Goal: Book appointment/travel/reservation

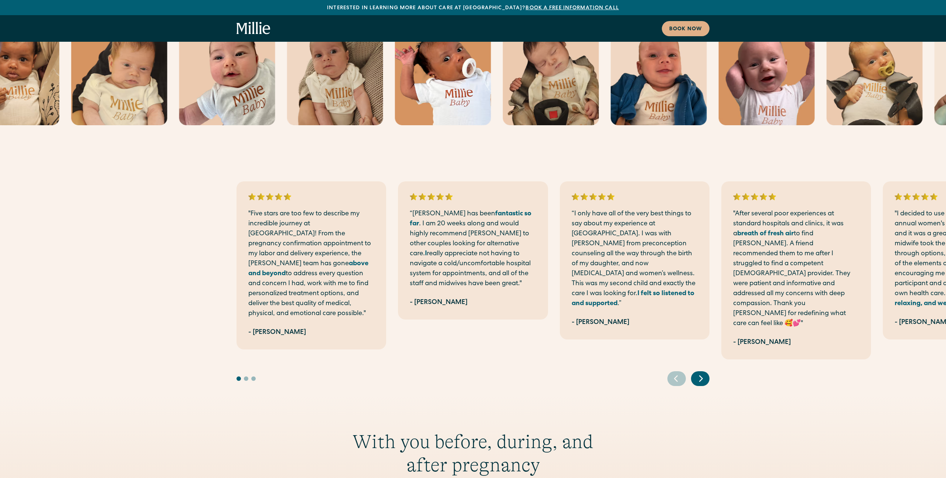
scroll to position [310, 0]
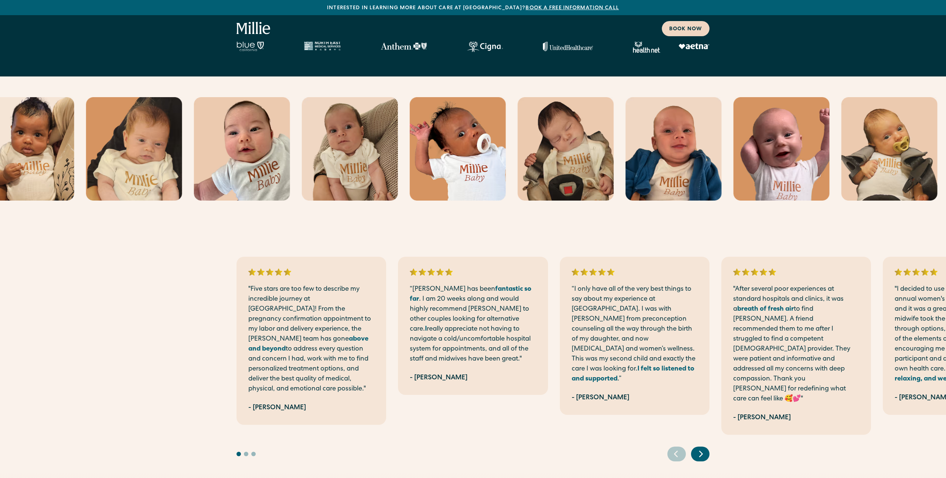
click at [686, 25] on div "Book now" at bounding box center [685, 29] width 33 height 8
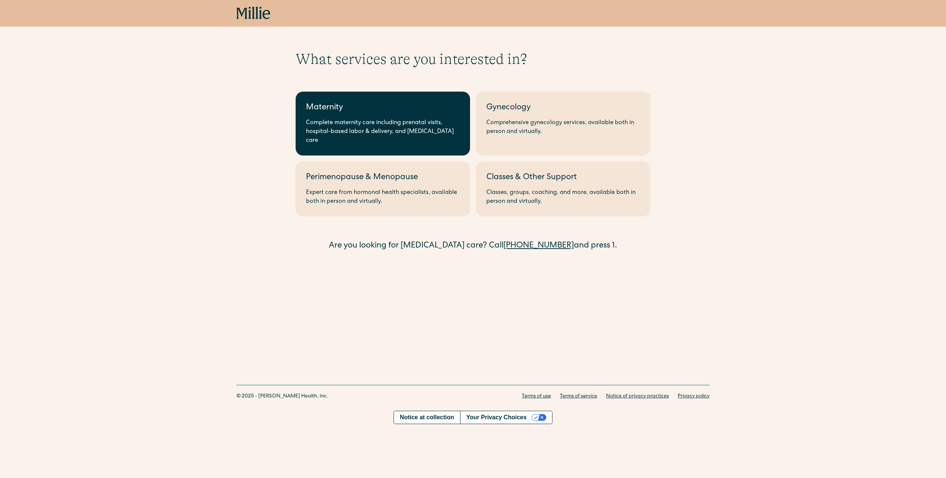
click at [385, 103] on div "Maternity" at bounding box center [383, 108] width 154 height 12
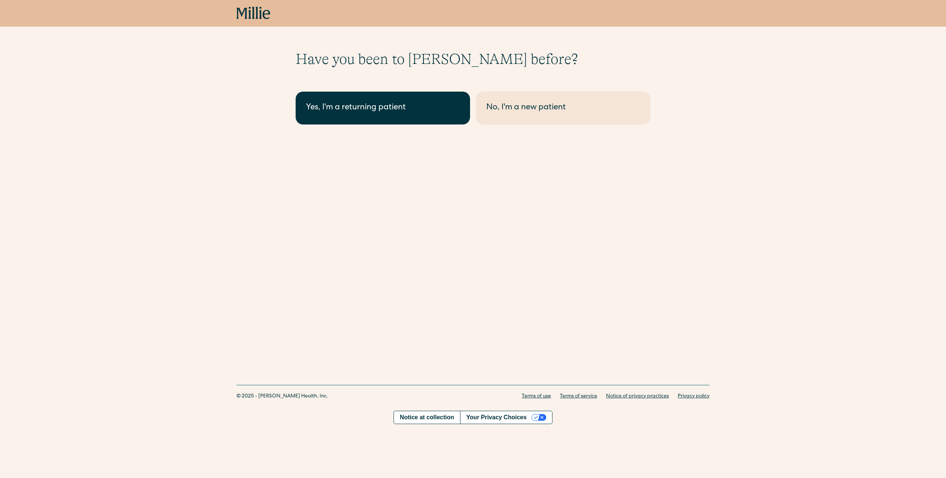
click at [392, 117] on link "Yes, I'm a returning patient" at bounding box center [383, 108] width 174 height 33
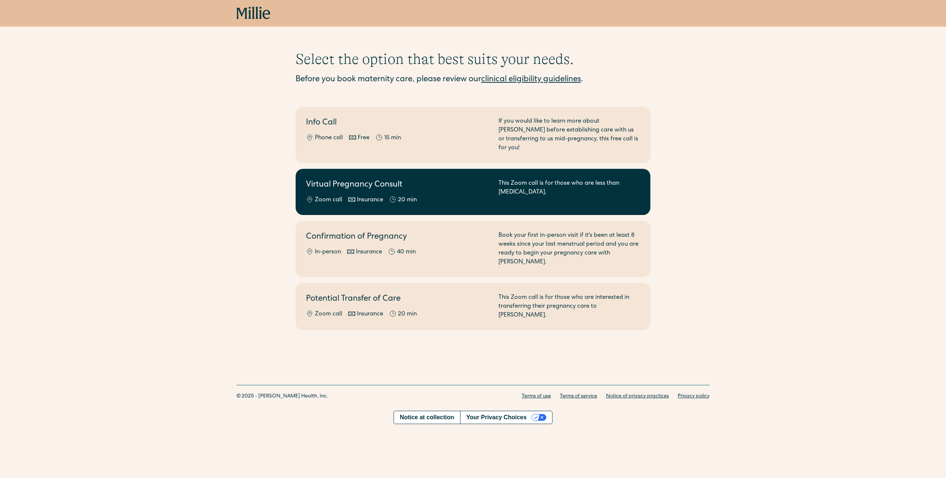
click at [638, 189] on div "This Zoom call is for those who are less than 8 weeks pregnant." at bounding box center [569, 191] width 142 height 25
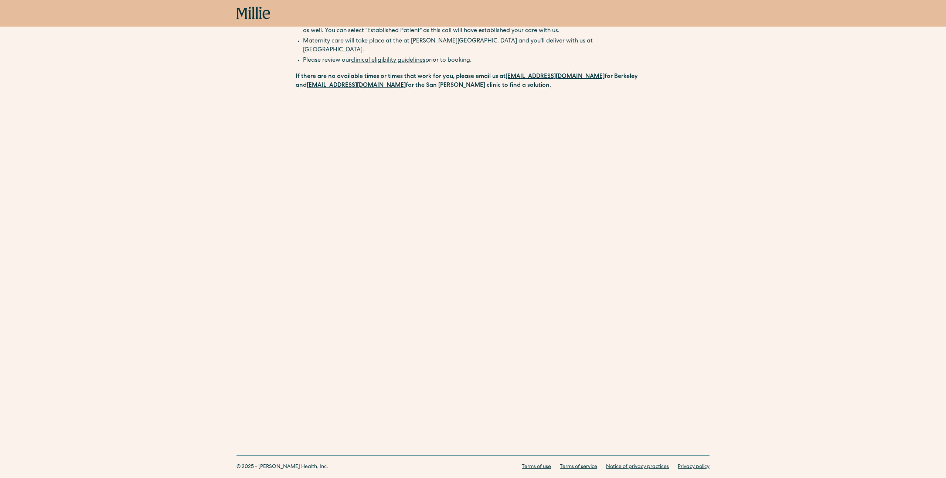
scroll to position [92, 0]
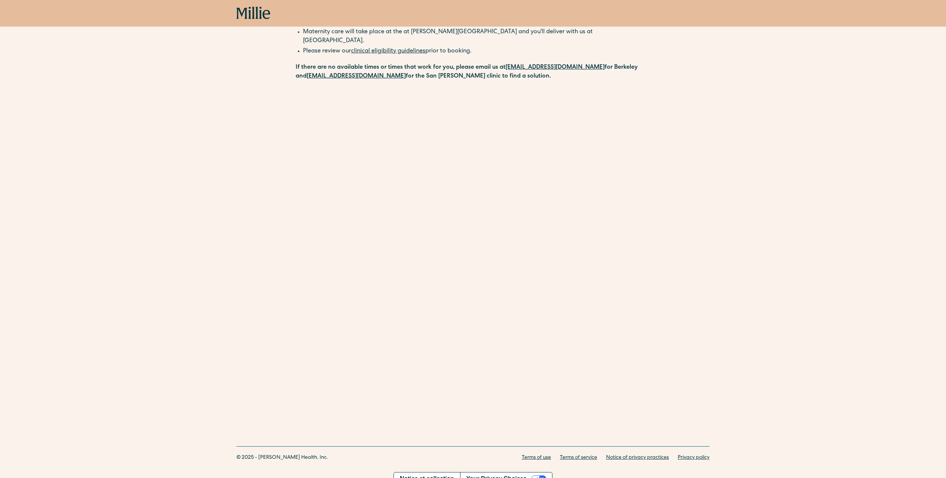
click at [130, 122] on div "Schedule your appointment Start here if you are less than [MEDICAL_DATA]. Meet …" at bounding box center [473, 178] width 946 height 441
click at [275, 315] on div "Schedule your appointment Start here if you are less than [MEDICAL_DATA]. Meet …" at bounding box center [473, 178] width 946 height 441
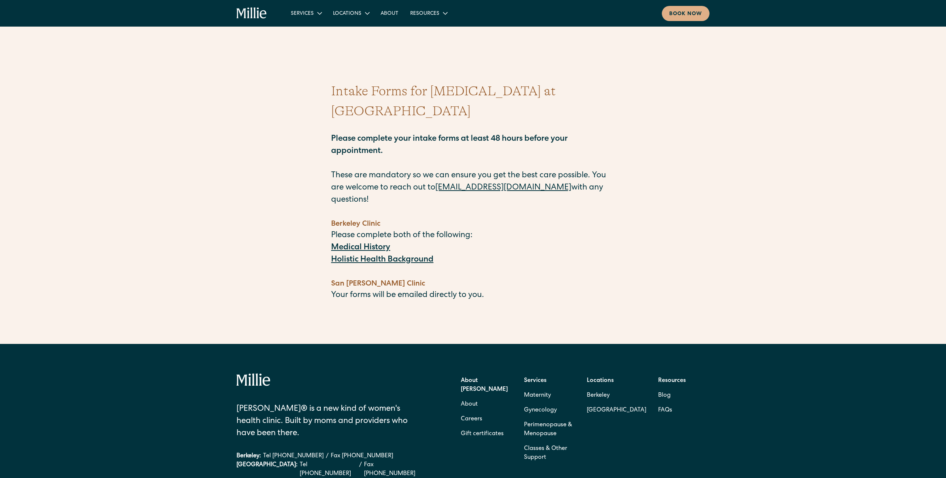
click at [360, 244] on strong "Medical History" at bounding box center [360, 248] width 59 height 8
click at [405, 256] on strong "Holistic Health Background" at bounding box center [382, 260] width 102 height 8
